Goal: Task Accomplishment & Management: Complete application form

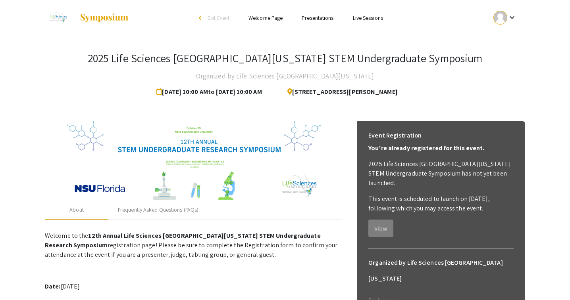
click at [500, 13] on div at bounding box center [500, 18] width 14 height 14
click at [499, 61] on button "My Submissions" at bounding box center [509, 58] width 49 height 19
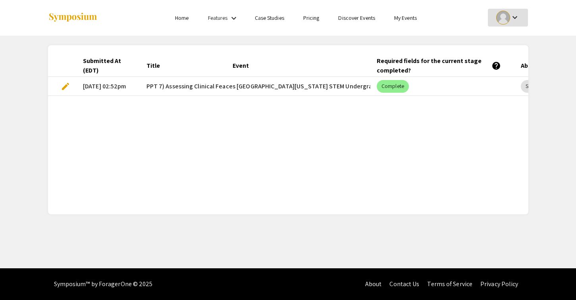
click at [65, 85] on span "edit" at bounding box center [66, 87] width 10 height 10
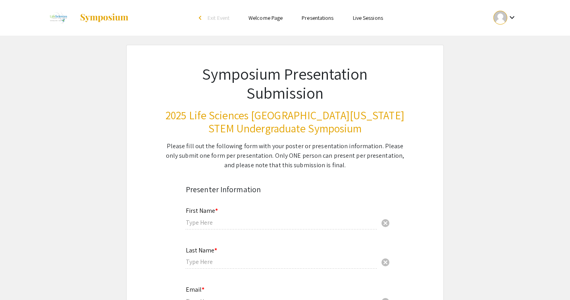
type input "[PERSON_NAME]"
type input "Cemoin"
type input "[EMAIL_ADDRESS][DOMAIN_NAME]"
radio input "true"
type input "Nursing"
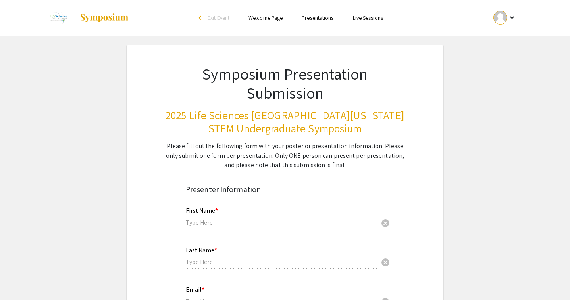
radio input "true"
type input "Dr. Gesulla [PERSON_NAME]"
radio input "true"
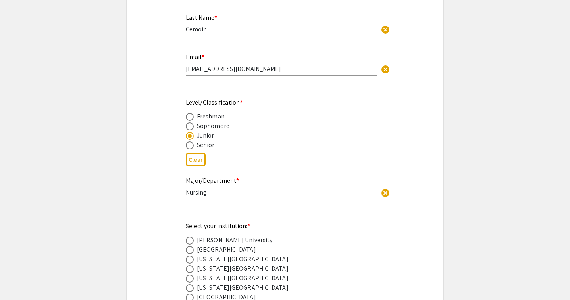
select select "custom"
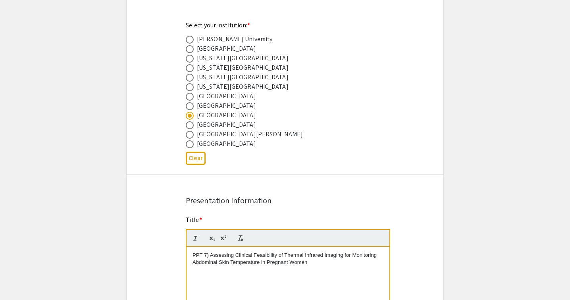
type input "0"
select select "custom"
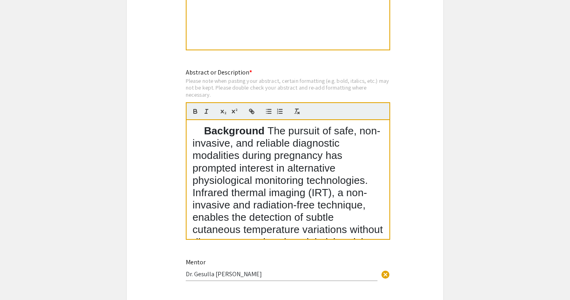
type input "1"
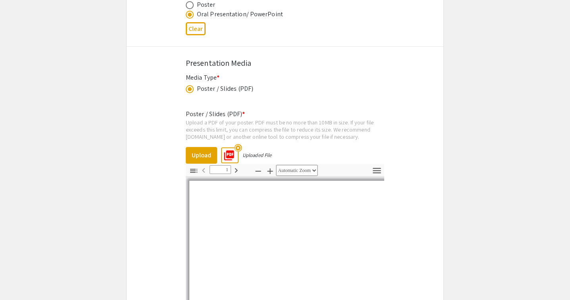
scroll to position [1513, 0]
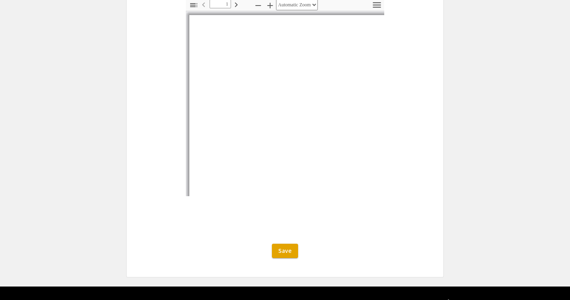
select select "auto"
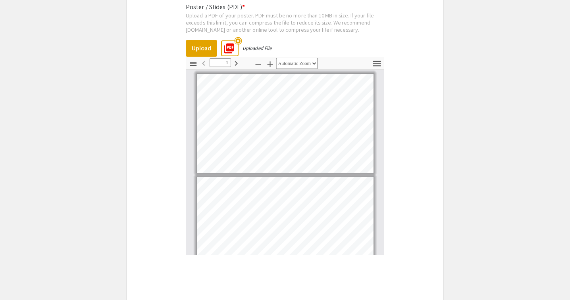
scroll to position [0, 0]
click at [239, 39] on mat-icon "highlight_off" at bounding box center [238, 41] width 8 height 8
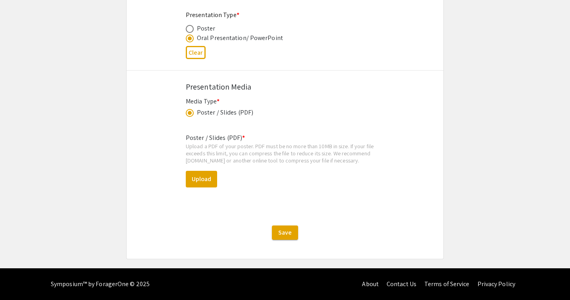
scroll to position [1296, 0]
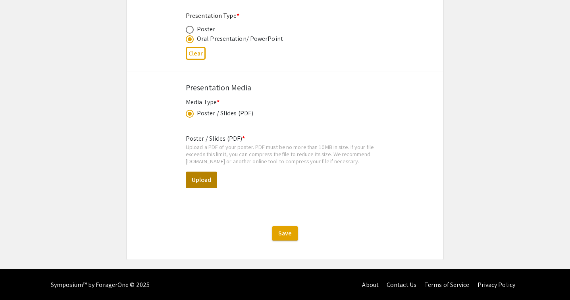
click at [205, 175] on button "Upload" at bounding box center [201, 180] width 31 height 17
select select "custom"
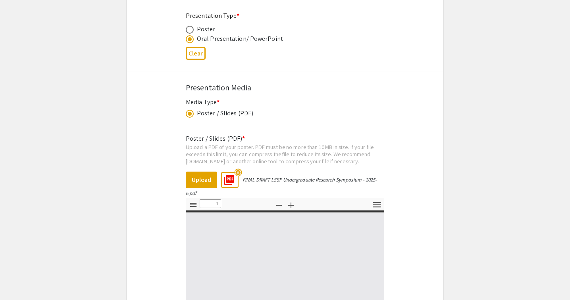
type input "0"
select select "custom"
type input "1"
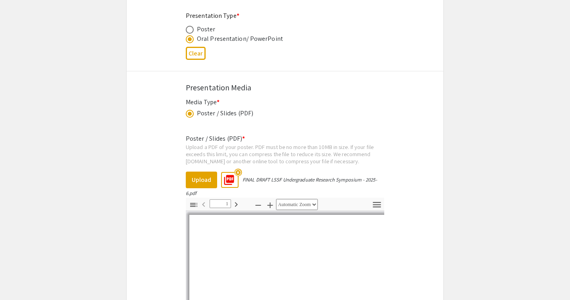
select select "auto"
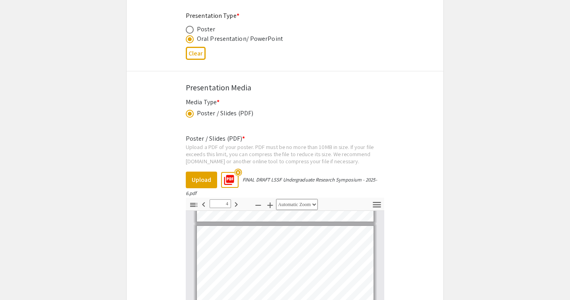
type input "5"
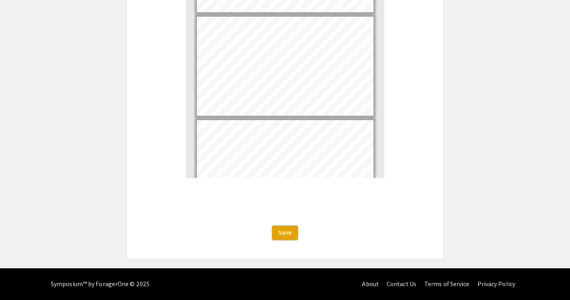
scroll to position [1513, 0]
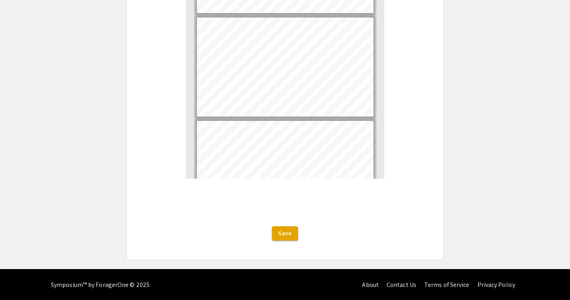
click at [285, 227] on div "Save" at bounding box center [285, 234] width 317 height 14
click at [285, 236] on span "Save" at bounding box center [284, 233] width 13 height 8
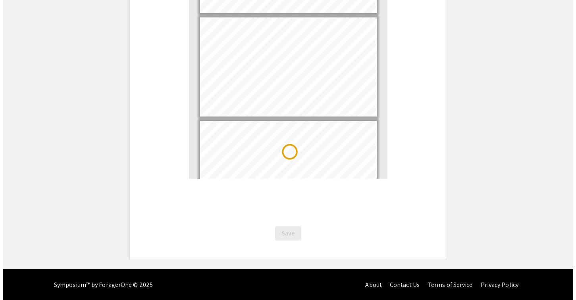
scroll to position [0, 0]
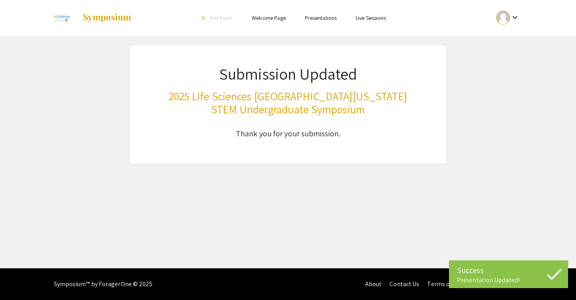
click at [515, 19] on mat-icon "keyboard_arrow_down" at bounding box center [515, 18] width 10 height 10
click at [509, 61] on button "My Submissions" at bounding box center [512, 58] width 49 height 19
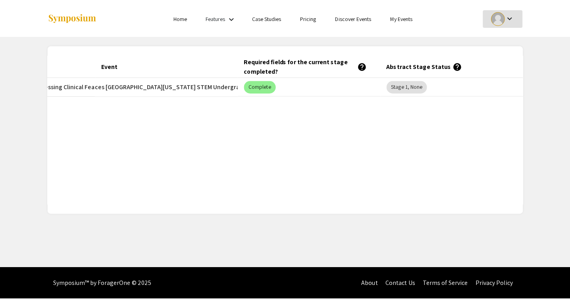
scroll to position [0, 130]
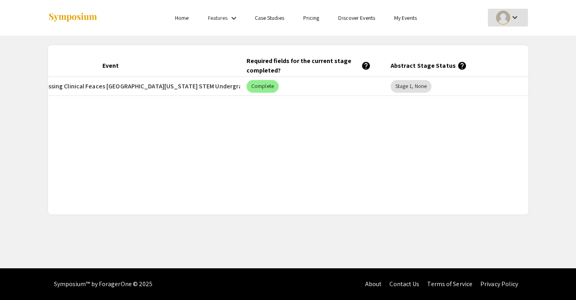
click at [180, 20] on link "Home" at bounding box center [181, 17] width 13 height 7
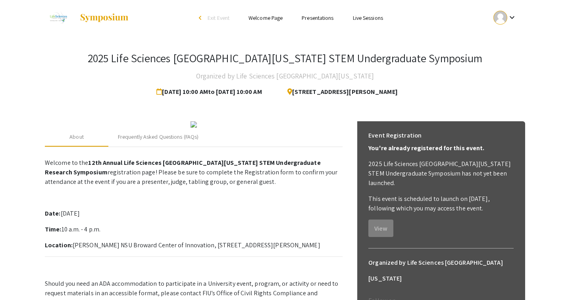
click at [328, 19] on link "Presentations" at bounding box center [318, 17] width 32 height 7
click at [514, 16] on mat-icon "keyboard_arrow_down" at bounding box center [512, 18] width 10 height 10
click at [510, 62] on button "My Submissions" at bounding box center [509, 58] width 49 height 19
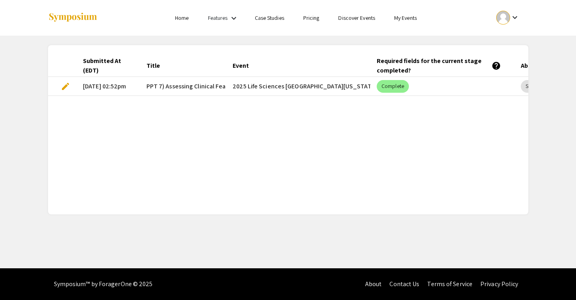
click at [515, 18] on mat-icon "keyboard_arrow_down" at bounding box center [515, 18] width 10 height 10
click at [503, 37] on button "My Account" at bounding box center [512, 39] width 49 height 19
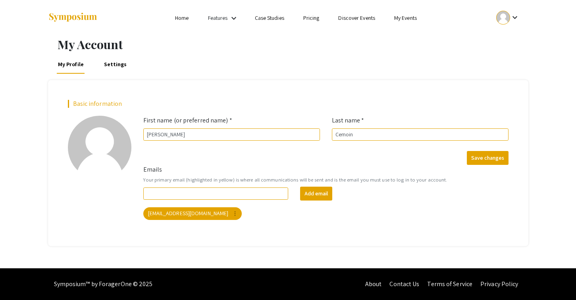
click at [516, 19] on mat-icon "keyboard_arrow_down" at bounding box center [515, 18] width 10 height 10
click at [512, 56] on button "My Submissions" at bounding box center [512, 58] width 49 height 19
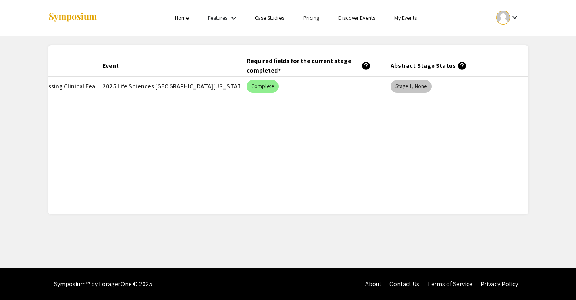
scroll to position [0, 130]
click at [418, 85] on mat-chip "Stage 1, None" at bounding box center [410, 86] width 41 height 13
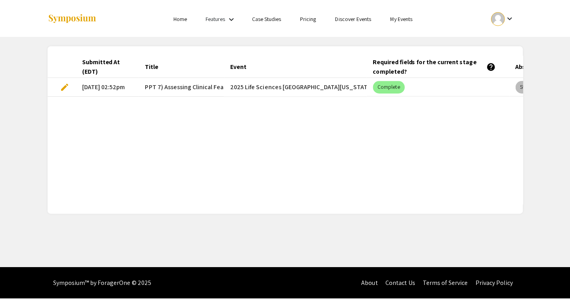
scroll to position [0, 0]
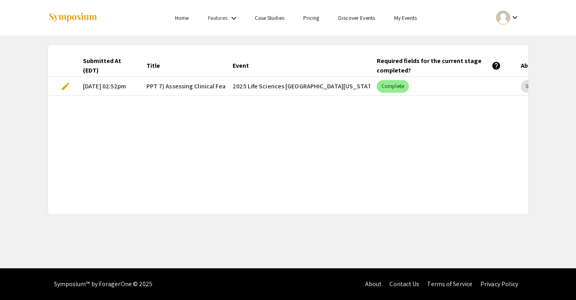
click at [65, 86] on span "edit" at bounding box center [66, 87] width 10 height 10
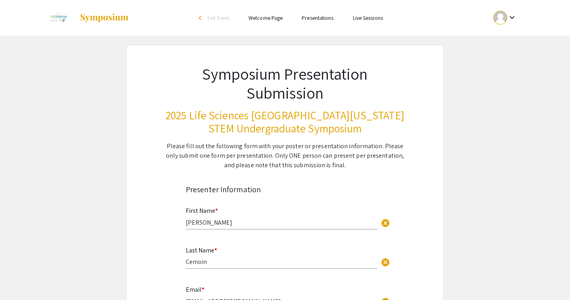
select select "custom"
type input "0"
select select "custom"
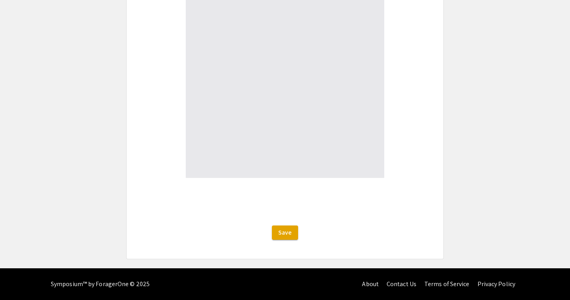
type input "1"
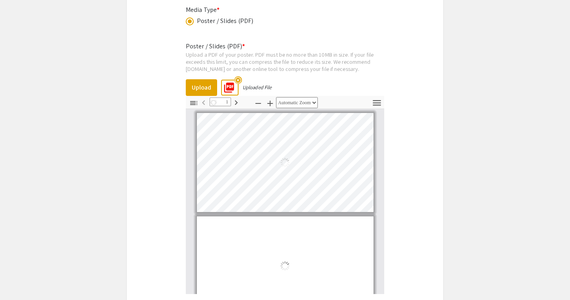
select select "auto"
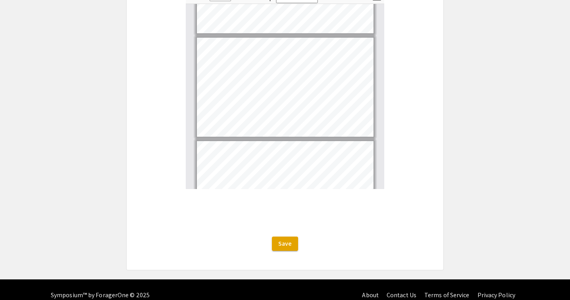
type input "11"
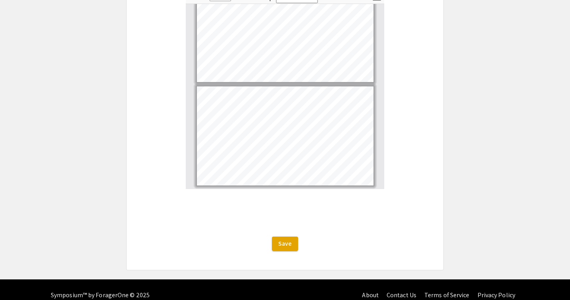
scroll to position [957, 0]
click at [279, 250] on button "Save" at bounding box center [285, 244] width 26 height 14
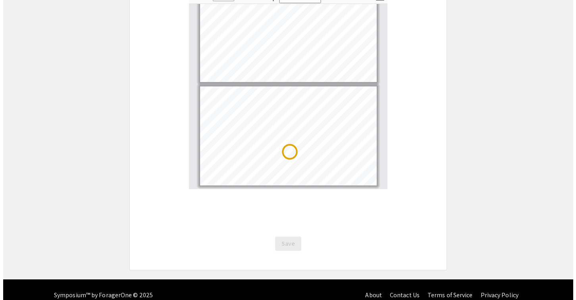
scroll to position [0, 0]
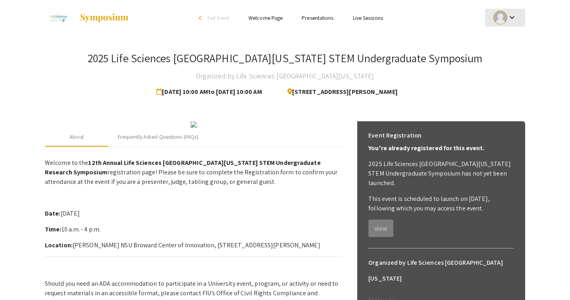
click at [510, 19] on mat-icon "keyboard_arrow_down" at bounding box center [512, 18] width 10 height 10
click at [503, 53] on button "My Submissions" at bounding box center [509, 58] width 49 height 19
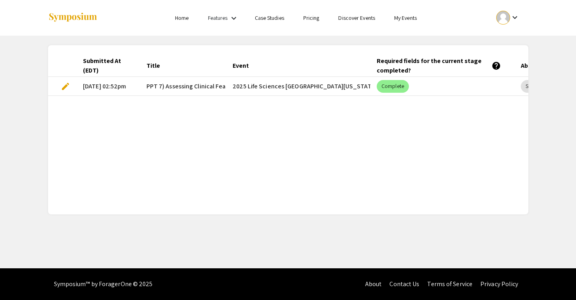
scroll to position [0, -8]
